Goal: Information Seeking & Learning: Learn about a topic

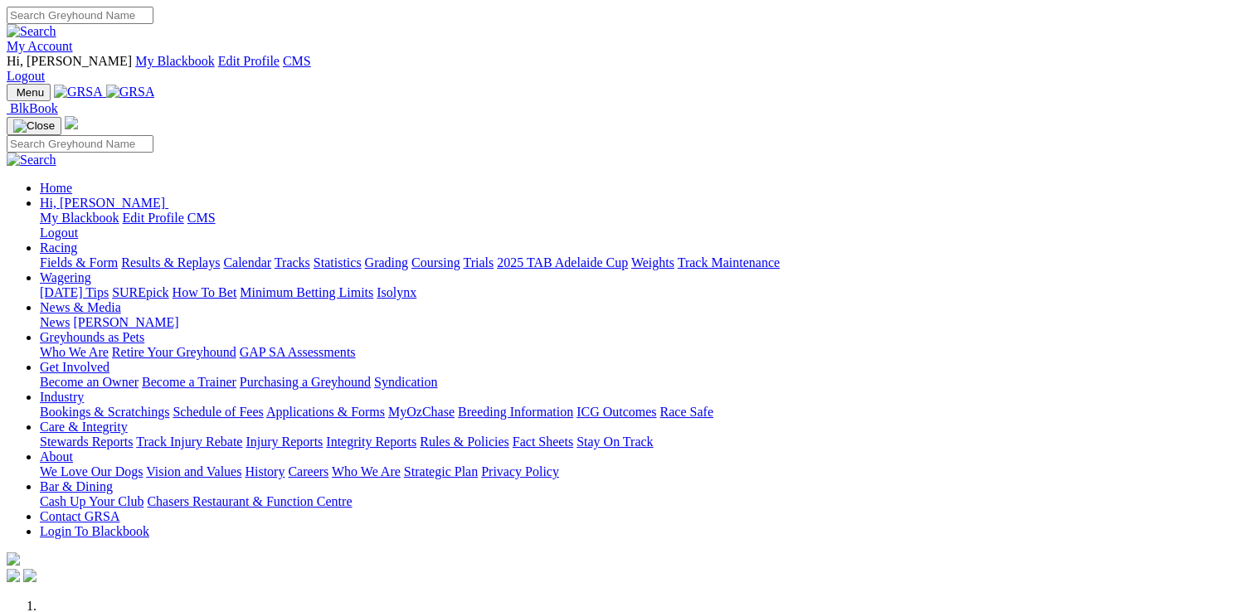
click at [128, 420] on link "Care & Integrity" at bounding box center [84, 427] width 88 height 14
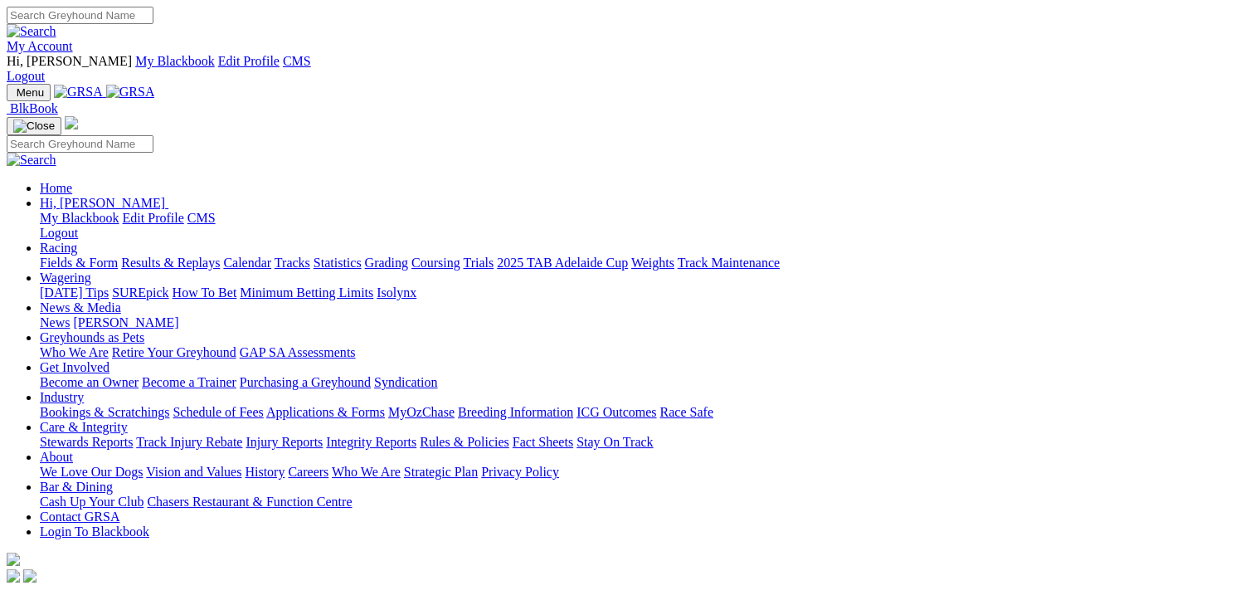
click at [271, 255] on link "Calendar" at bounding box center [247, 262] width 48 height 14
